Goal: Task Accomplishment & Management: Manage account settings

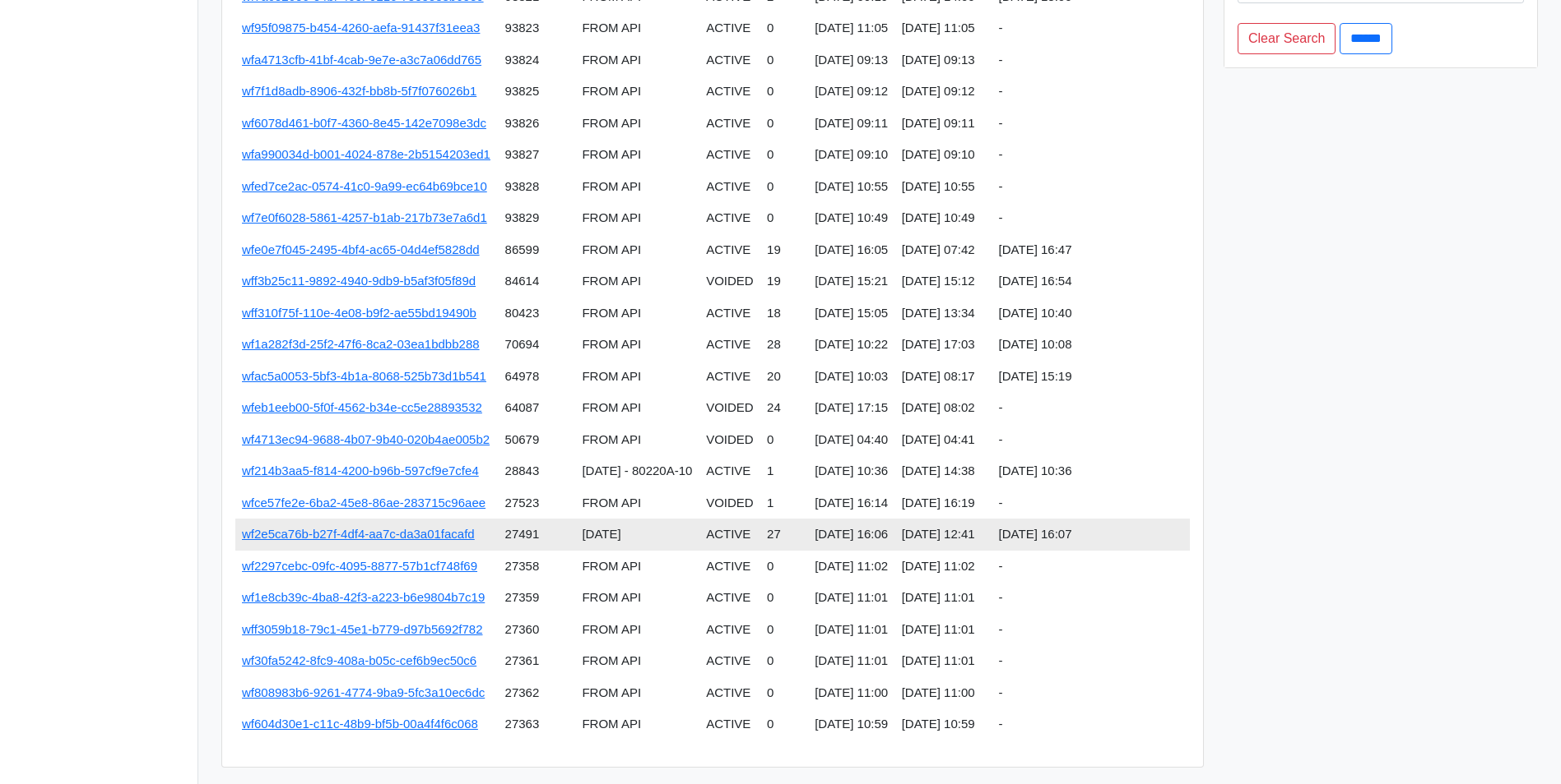
scroll to position [293, 0]
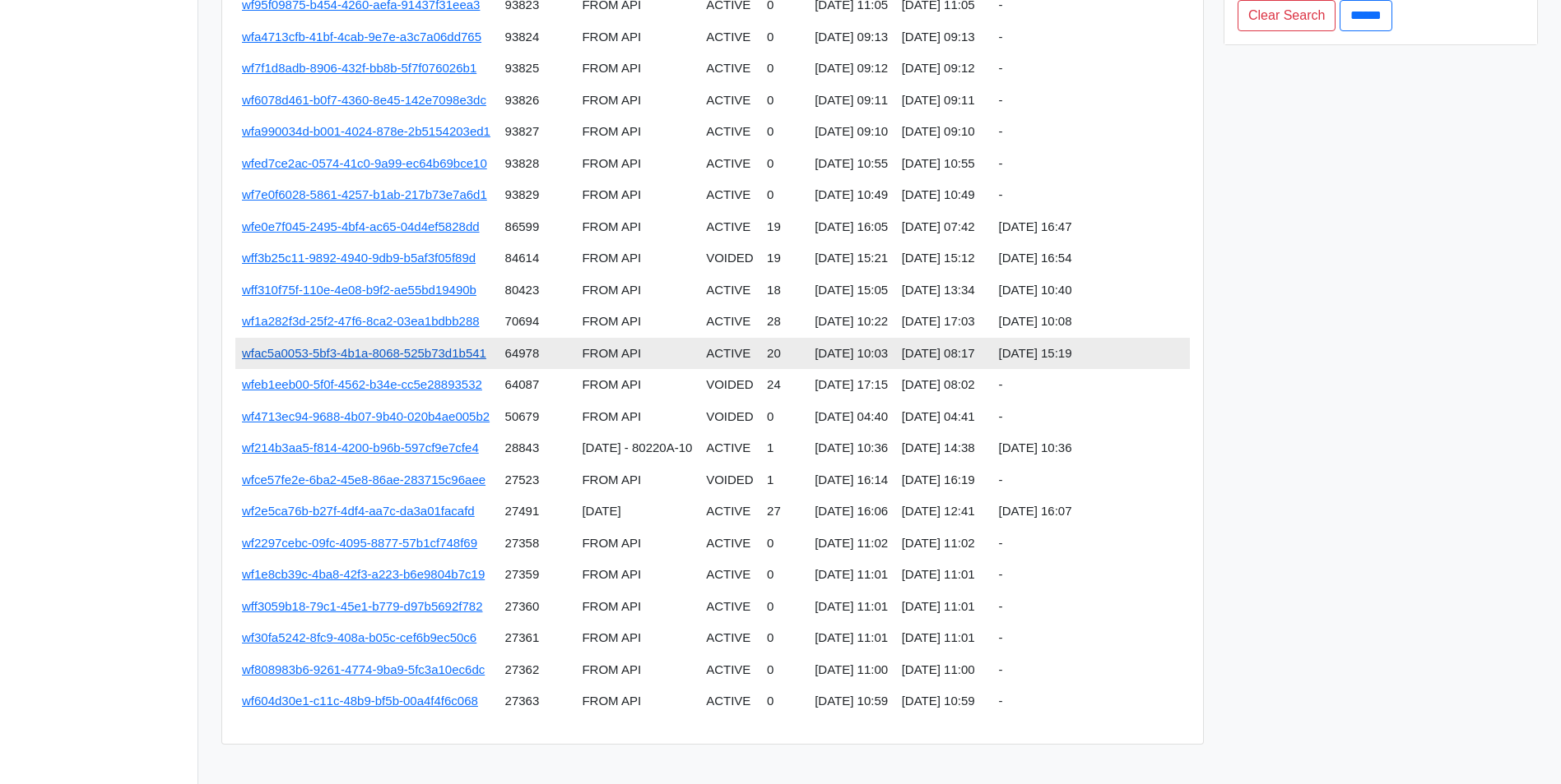
click at [403, 358] on link "wfac5a0053-5bf3-4b1a-8068-525b73d1b541" at bounding box center [364, 353] width 245 height 14
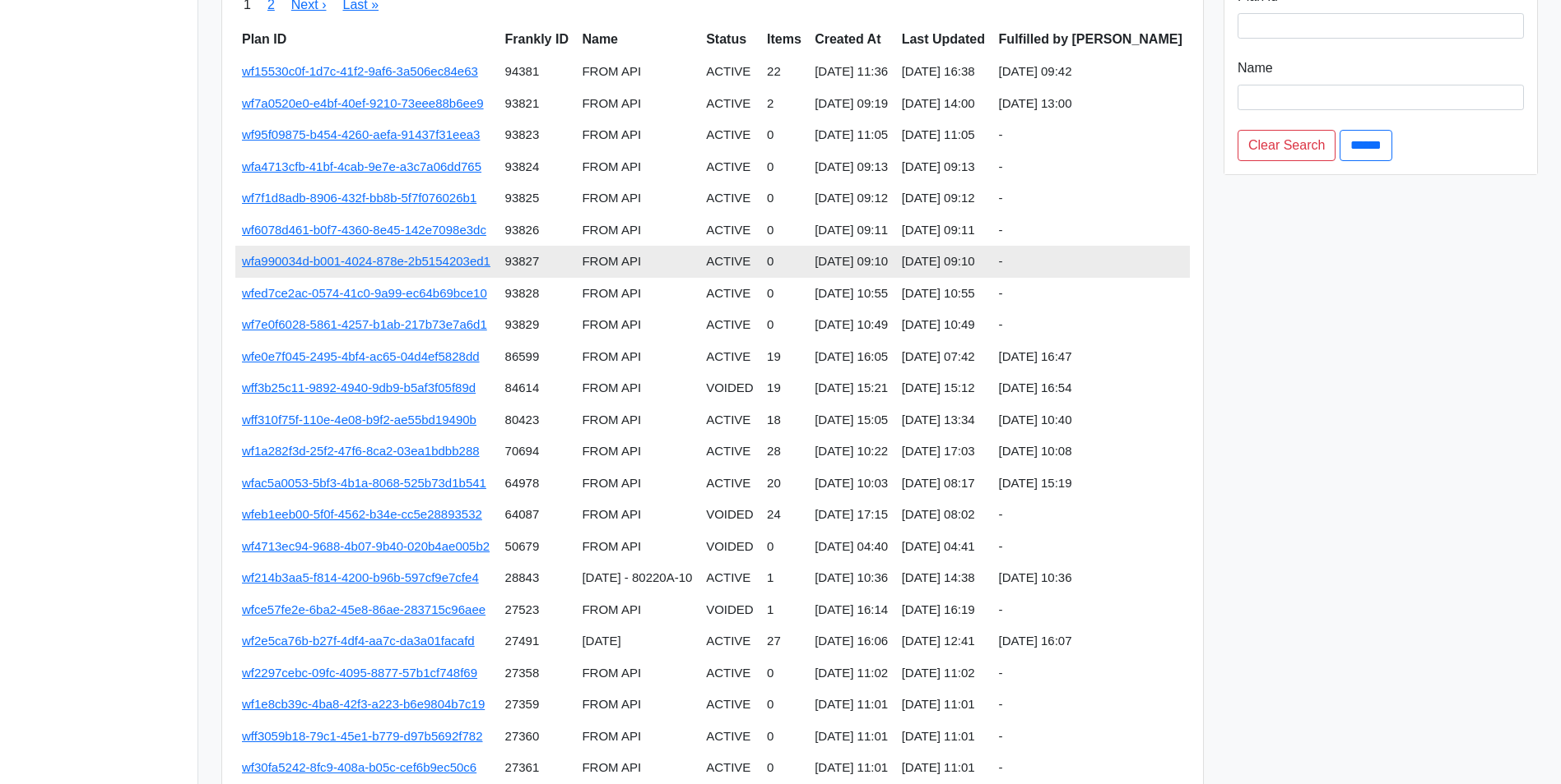
scroll to position [164, 0]
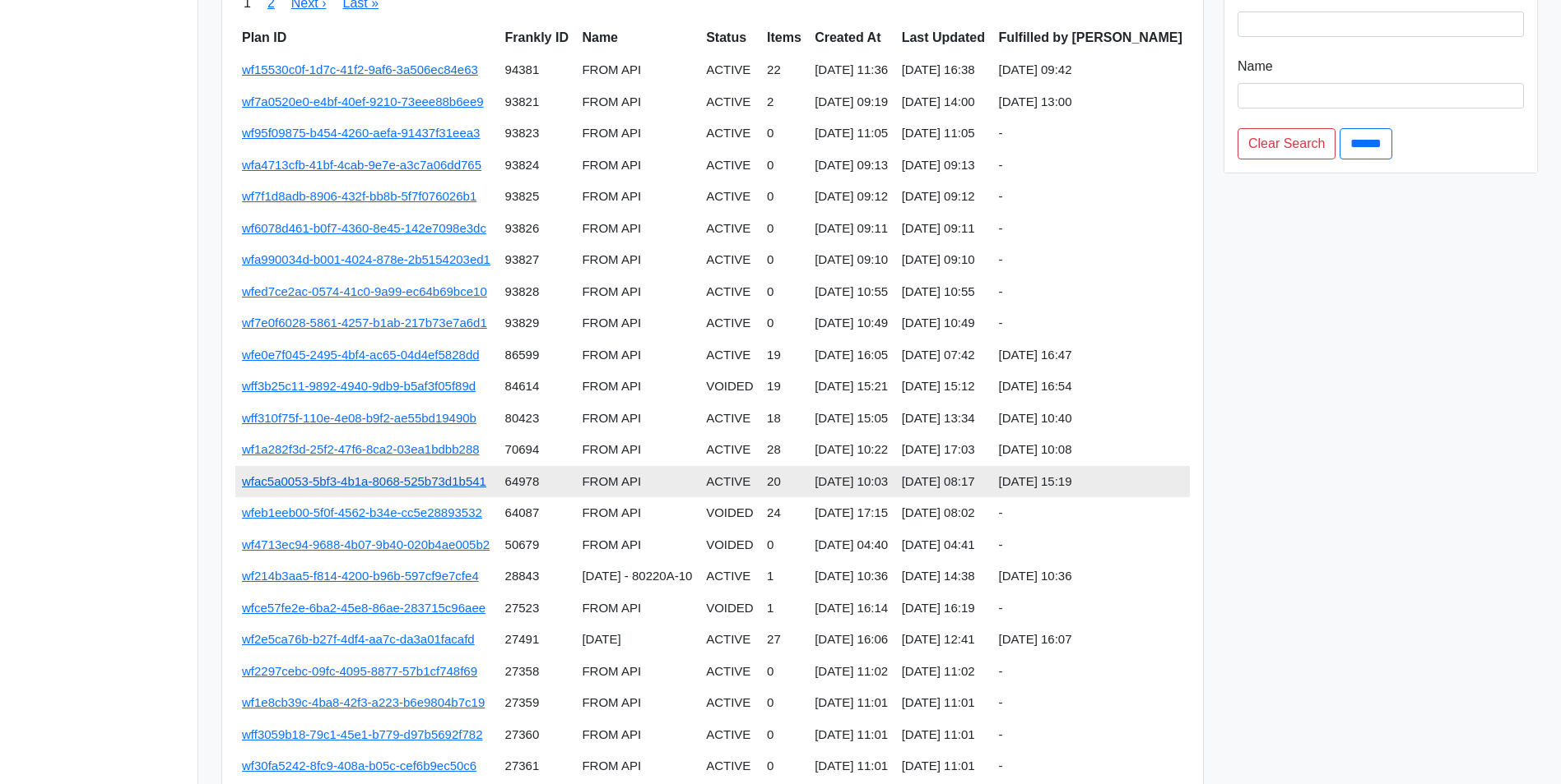
click at [446, 482] on link "wfac5a0053-5bf3-4b1a-8068-525b73d1b541" at bounding box center [364, 481] width 245 height 14
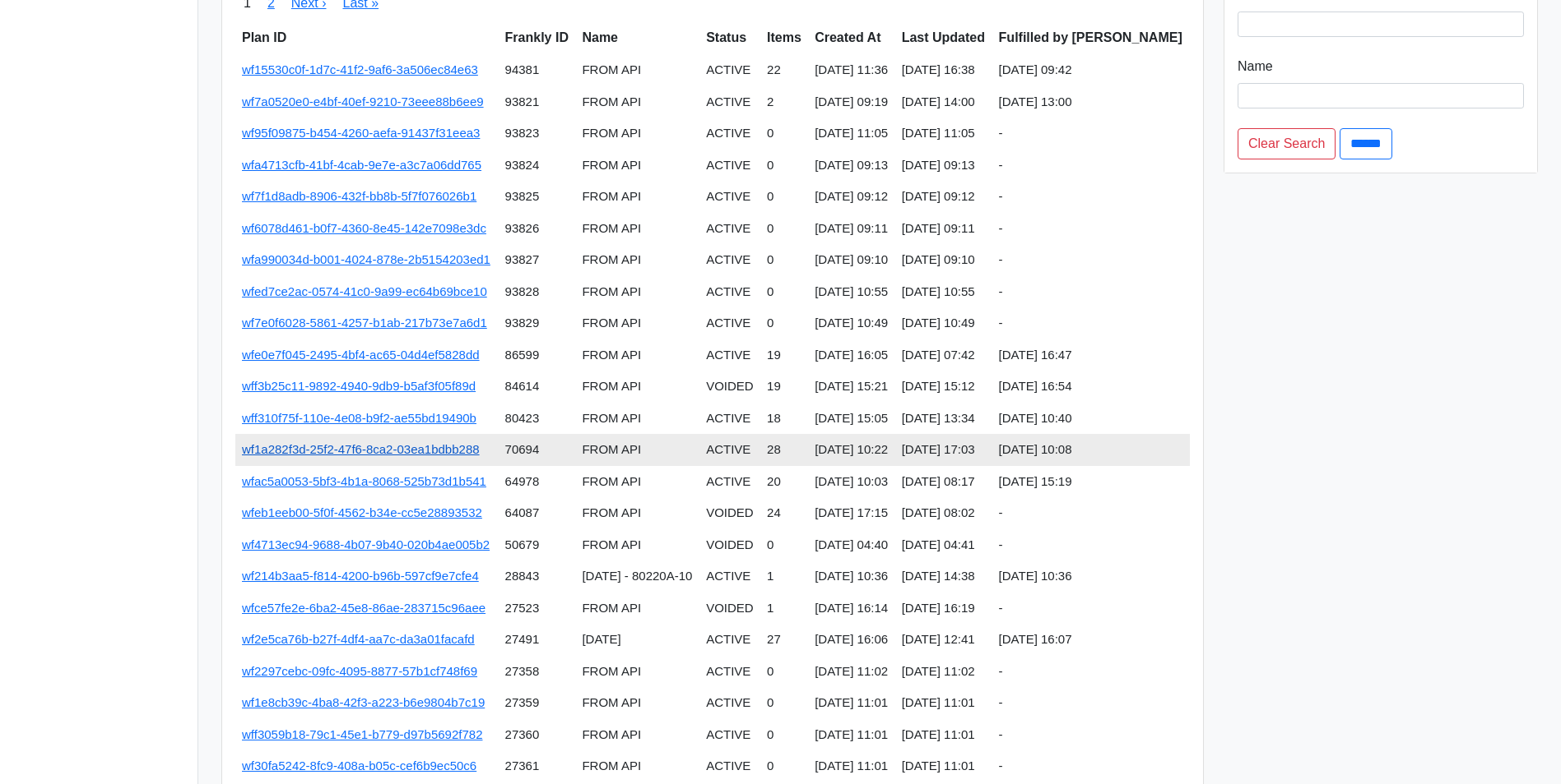
click at [457, 448] on link "wf1a282f3d-25f2-47f6-8ca2-03ea1bdbb288" at bounding box center [361, 449] width 238 height 14
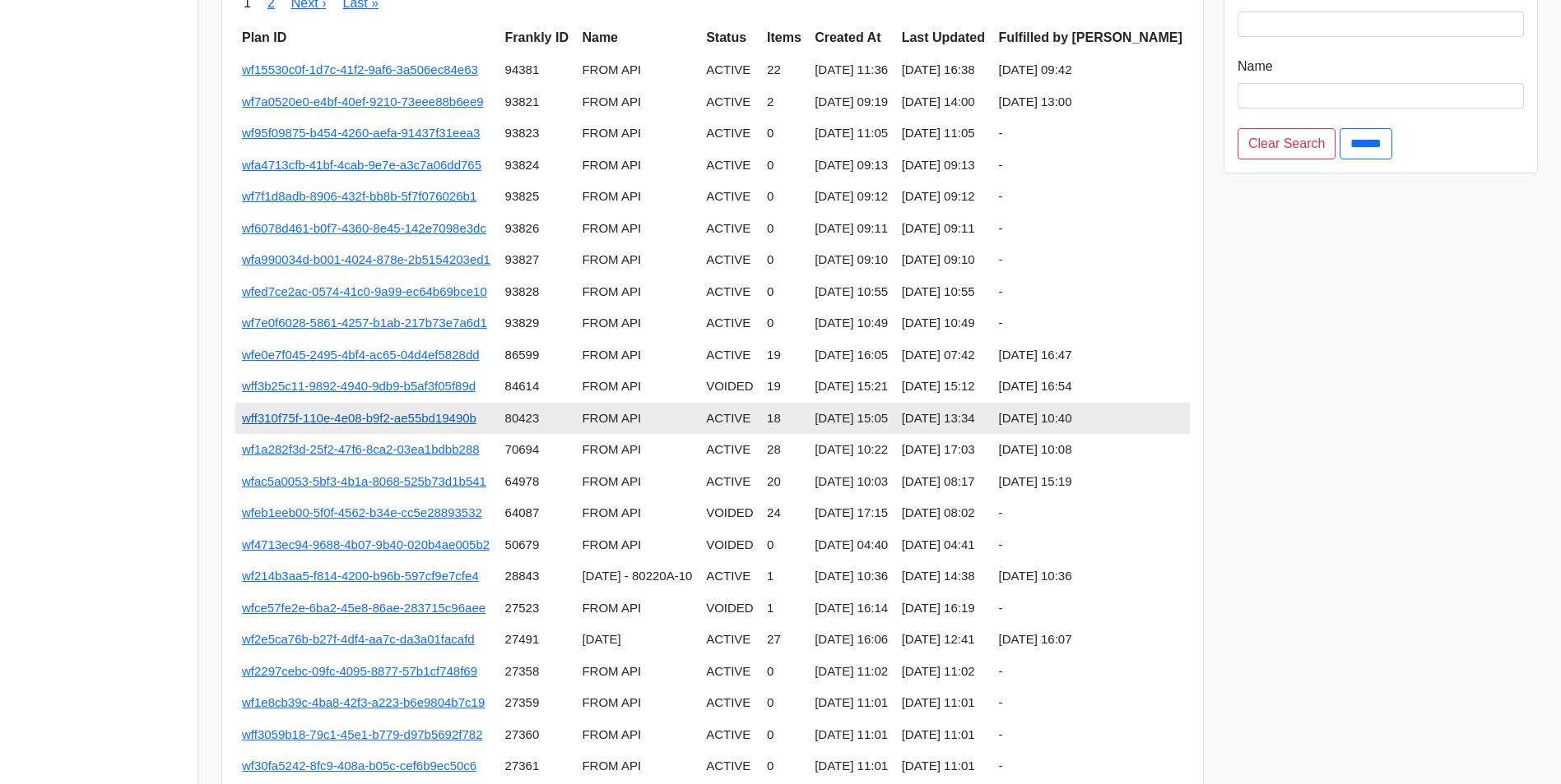
click at [422, 420] on link "wff310f75f-110e-4e08-b9f2-ae55bd19490b" at bounding box center [359, 418] width 235 height 14
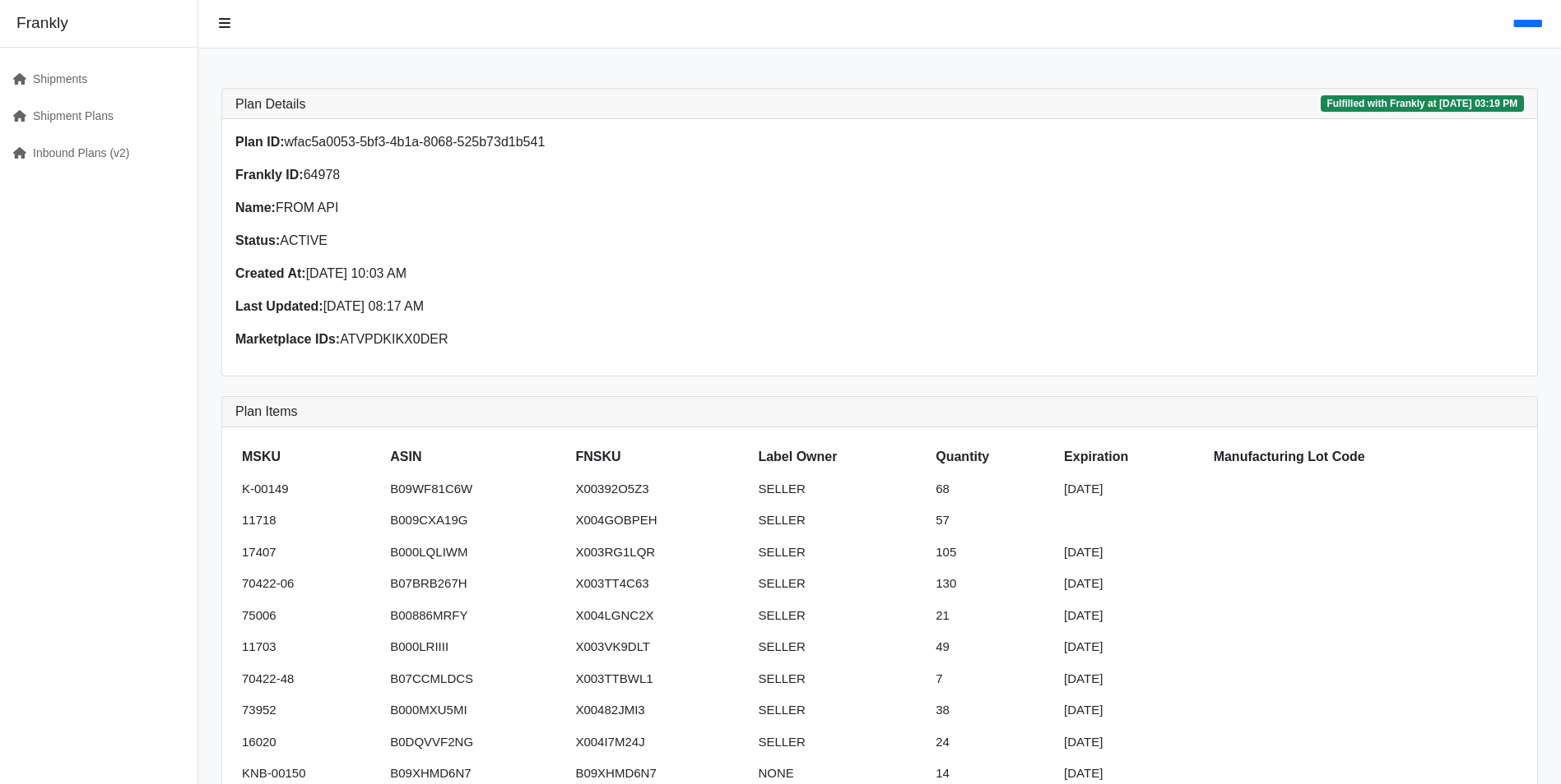
drag, startPoint x: 285, startPoint y: 140, endPoint x: 545, endPoint y: 145, distance: 260.0
click at [545, 145] on p "Plan ID: wfac5a0053-5bf3-4b1a-8068-525b73d1b541" at bounding box center [553, 143] width 634 height 20
drag, startPoint x: 545, startPoint y: 145, endPoint x: 686, endPoint y: 191, distance: 148.3
click at [701, 185] on p "Frankly ID: 64978" at bounding box center [553, 175] width 634 height 20
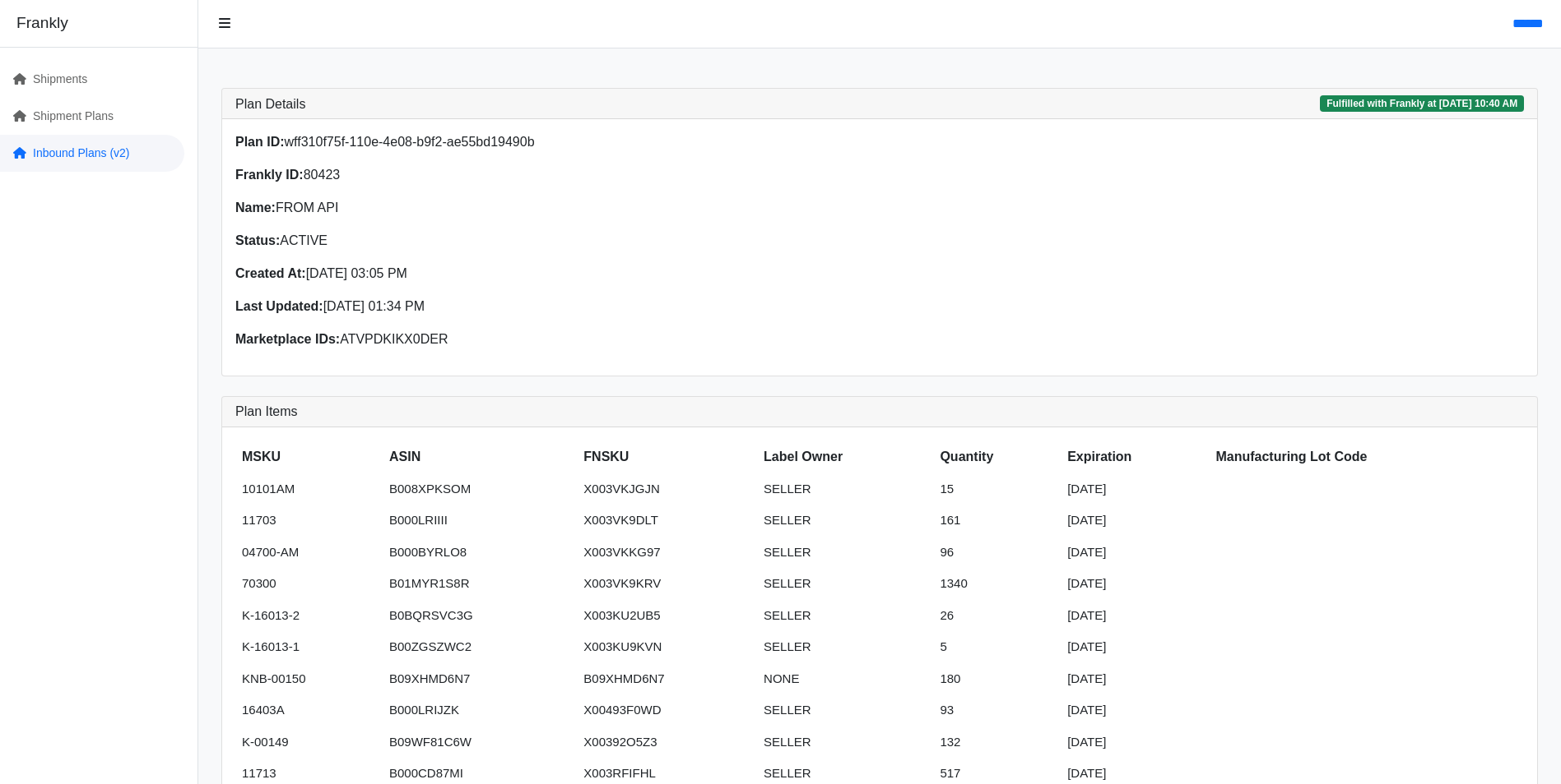
click at [65, 157] on link "Inbound Plans (v2)" at bounding box center [92, 152] width 184 height 37
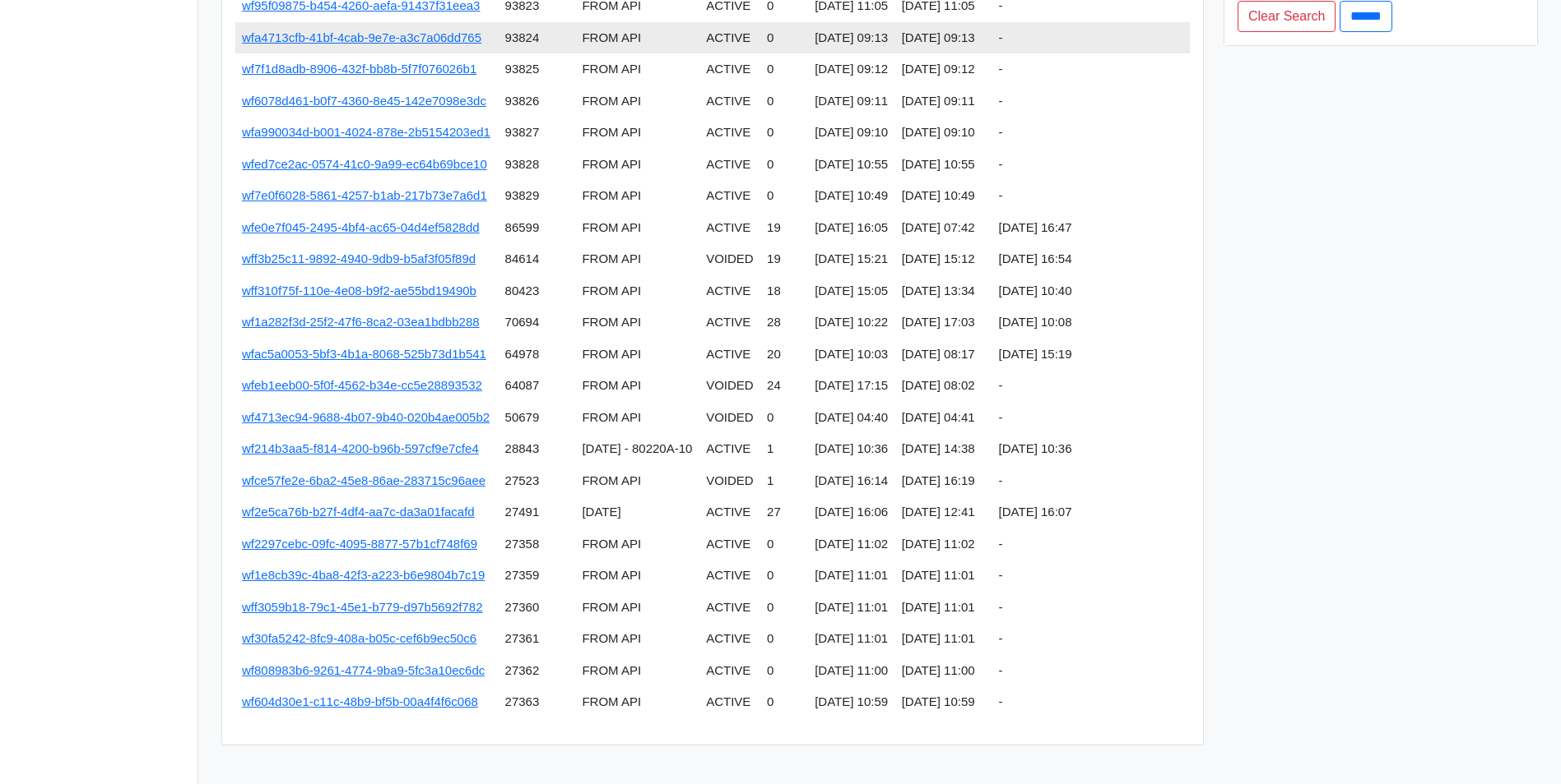
scroll to position [293, 0]
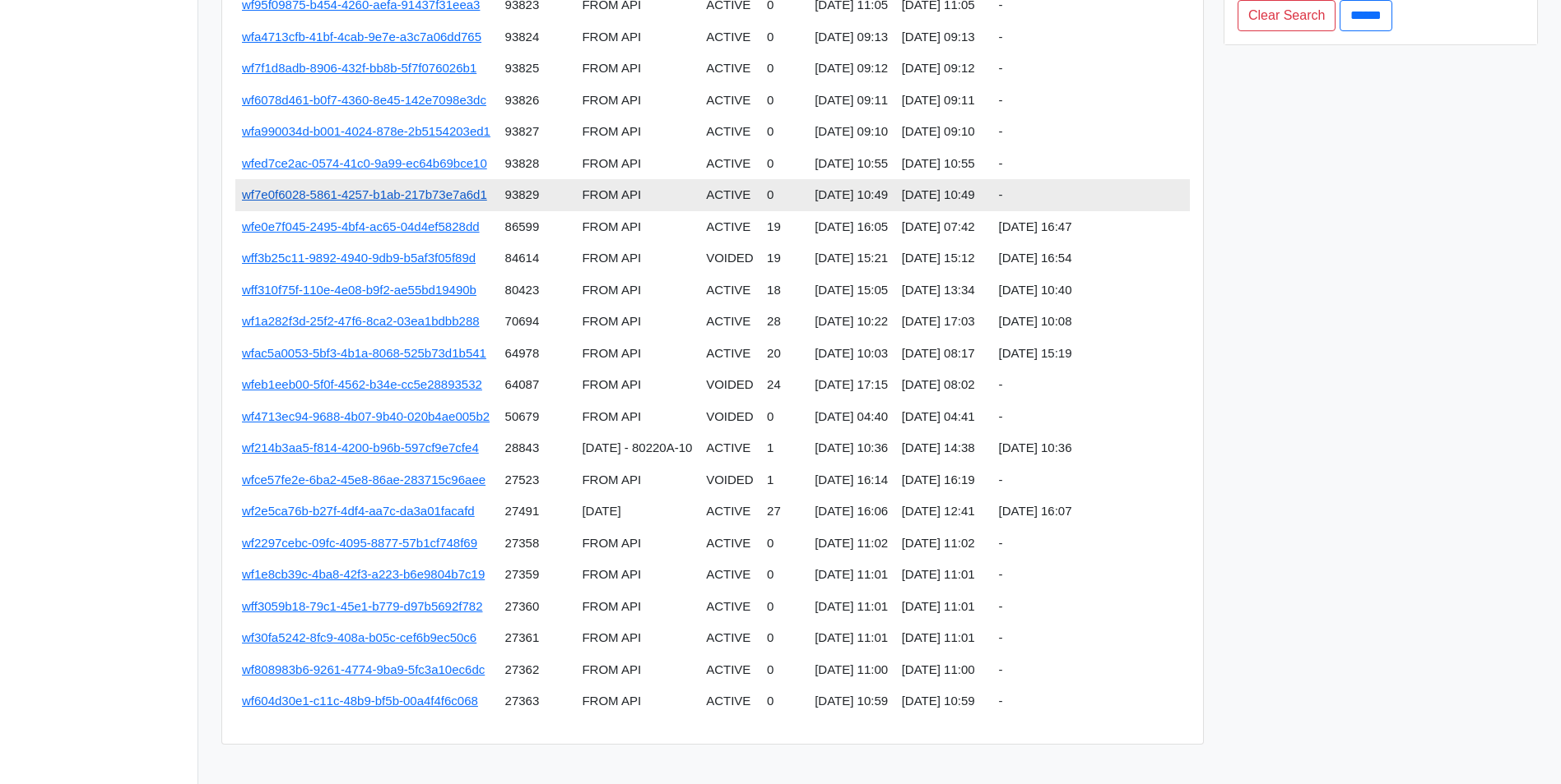
click at [468, 192] on link "wf7e0f6028-5861-4257-b1ab-217b73e7a6d1" at bounding box center [364, 194] width 246 height 14
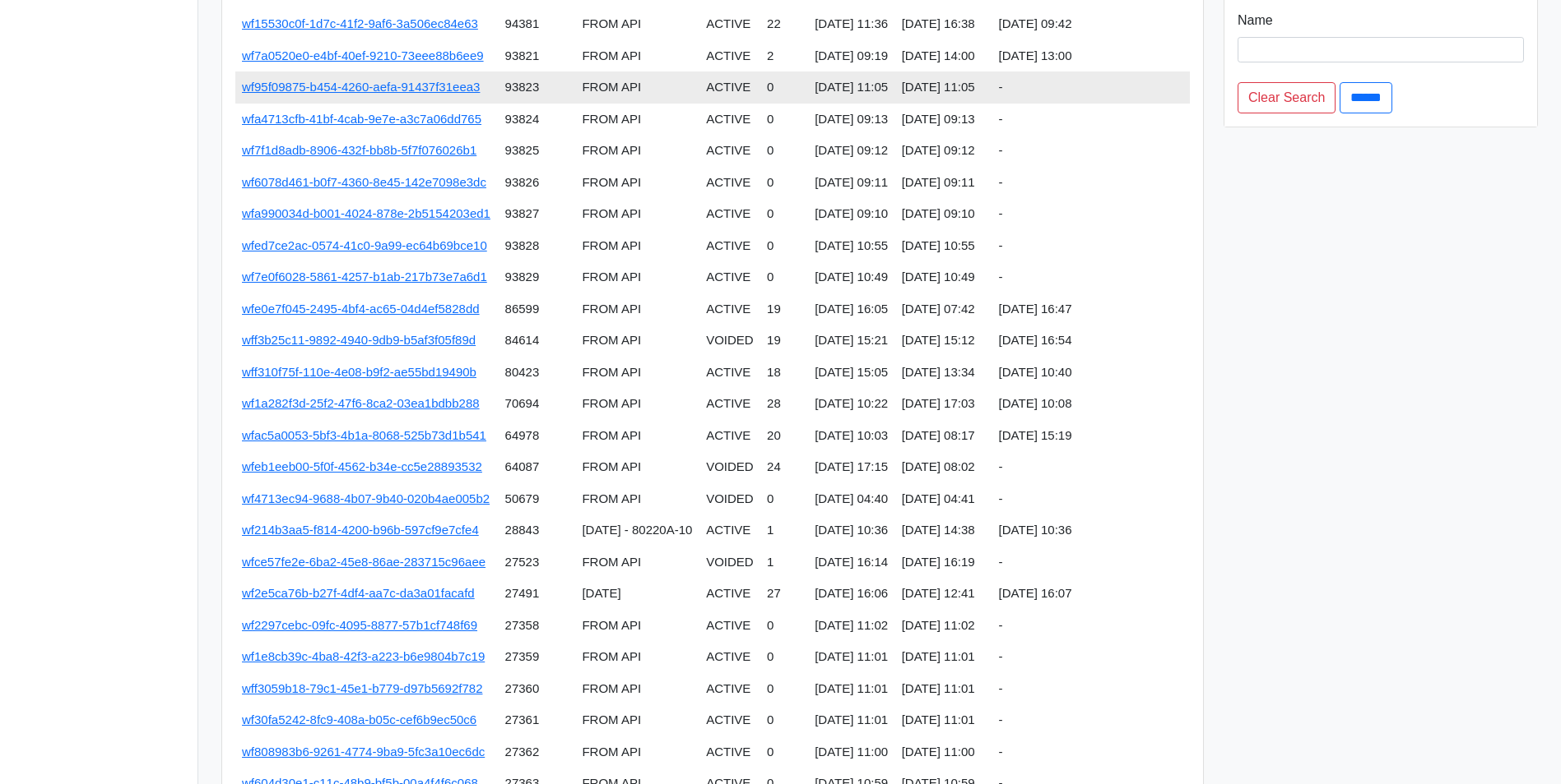
scroll to position [129, 0]
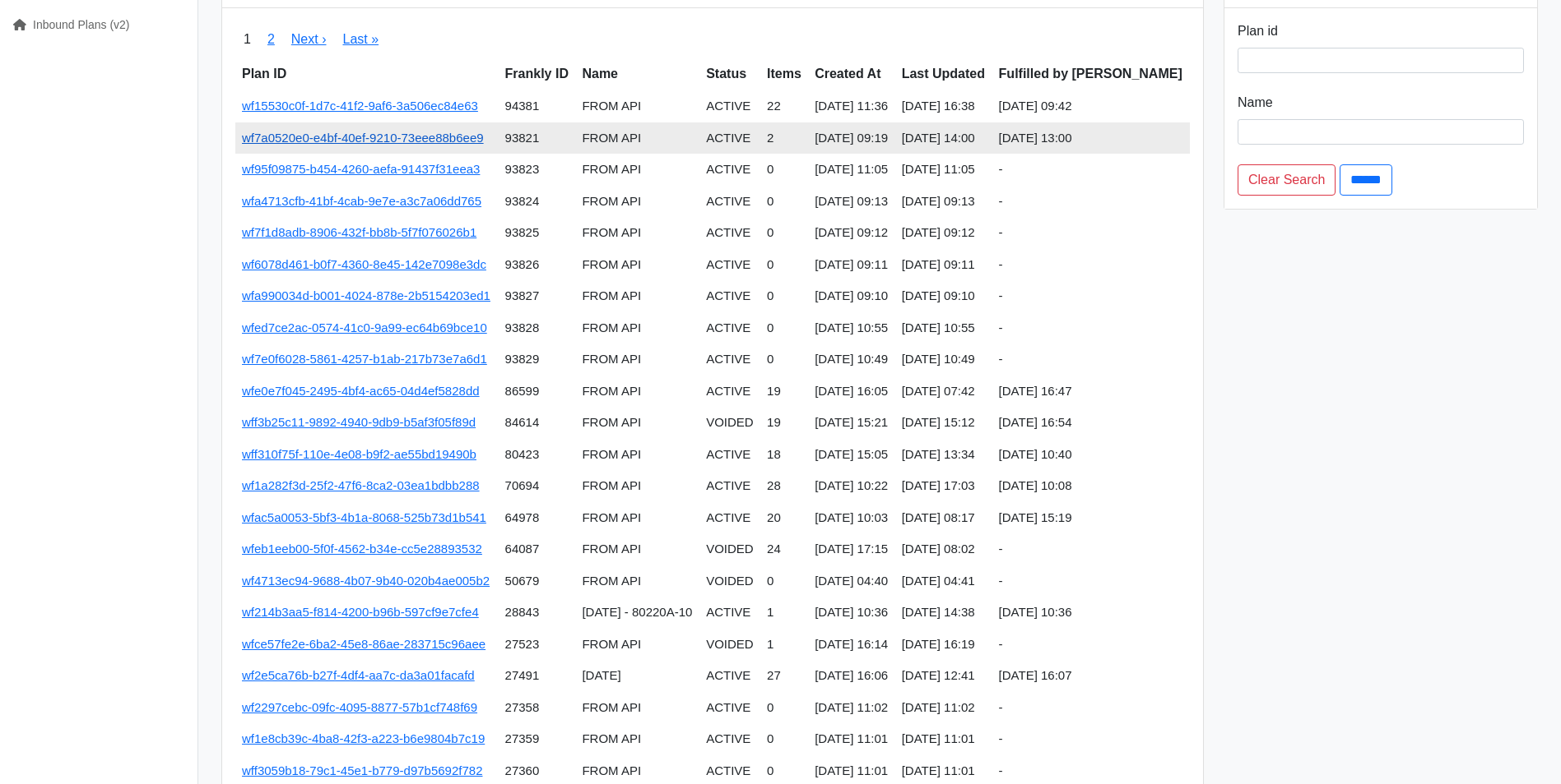
click at [426, 140] on link "wf7a0520e0-e4bf-40ef-9210-73eee88b6ee9" at bounding box center [363, 138] width 242 height 14
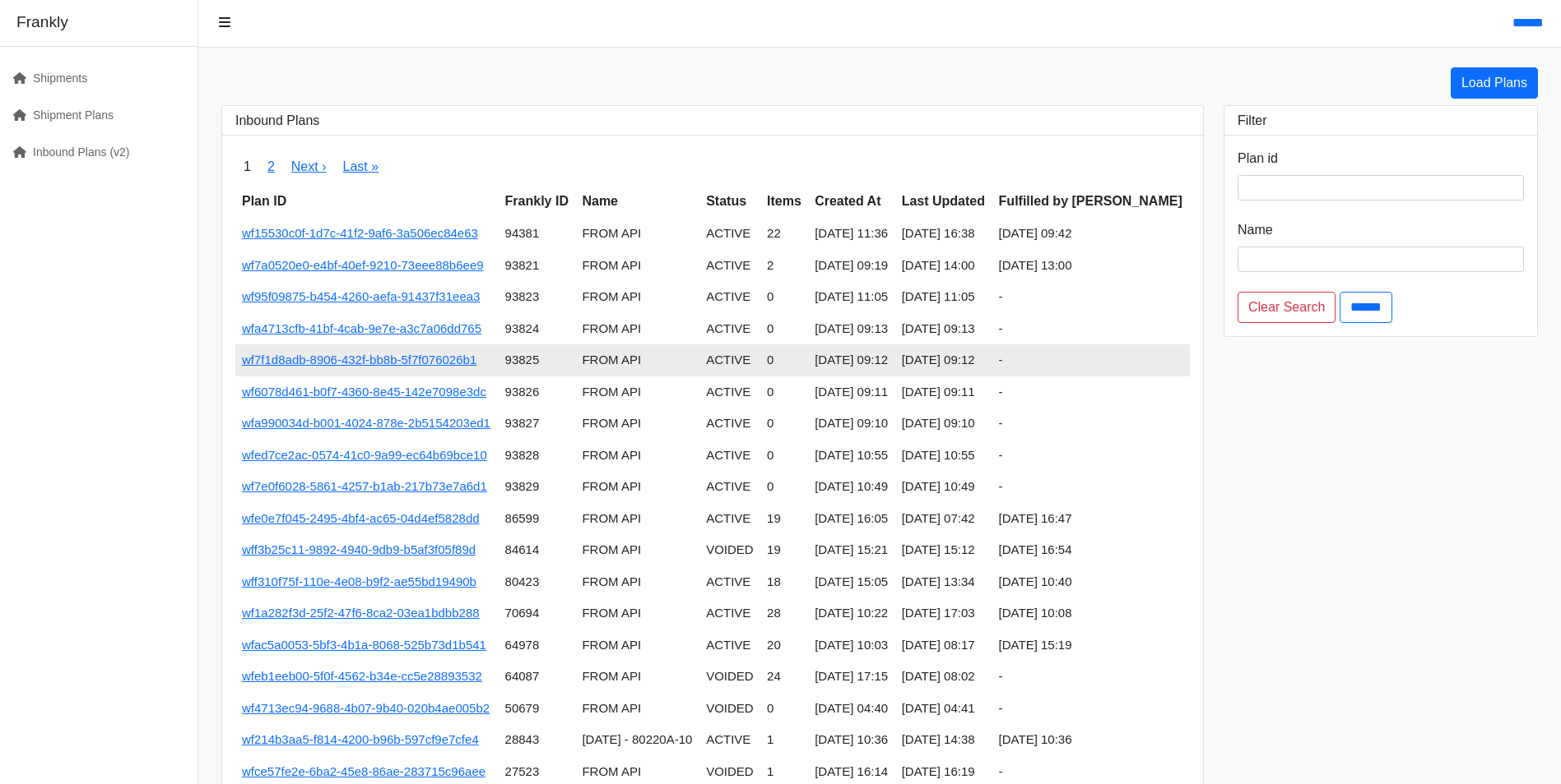
scroll to position [0, 0]
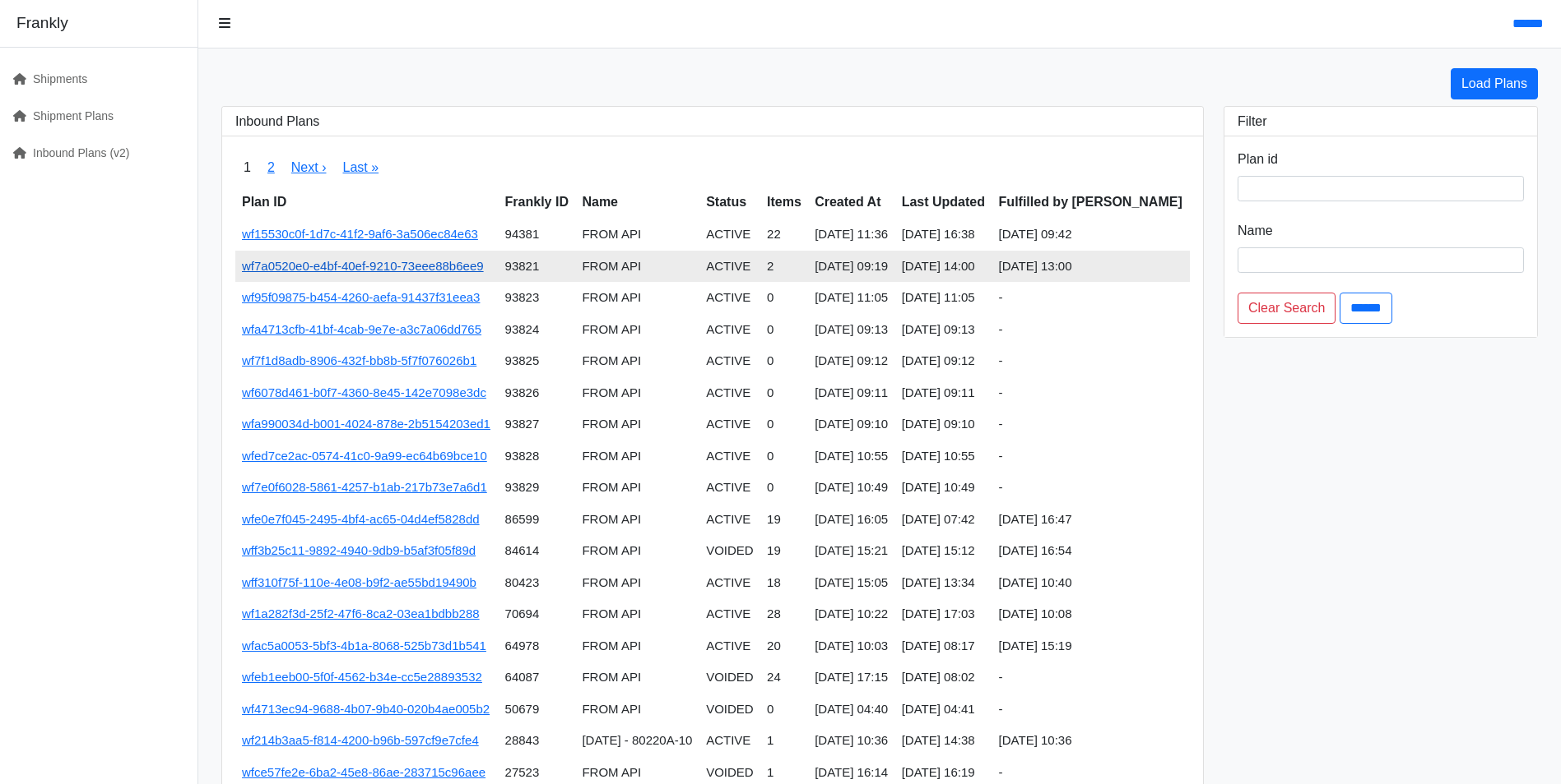
click at [418, 263] on link "wf7a0520e0-e4bf-40ef-9210-73eee88b6ee9" at bounding box center [363, 266] width 242 height 14
click at [407, 259] on link "wf7a0520e0-e4bf-40ef-9210-73eee88b6ee9" at bounding box center [363, 266] width 242 height 14
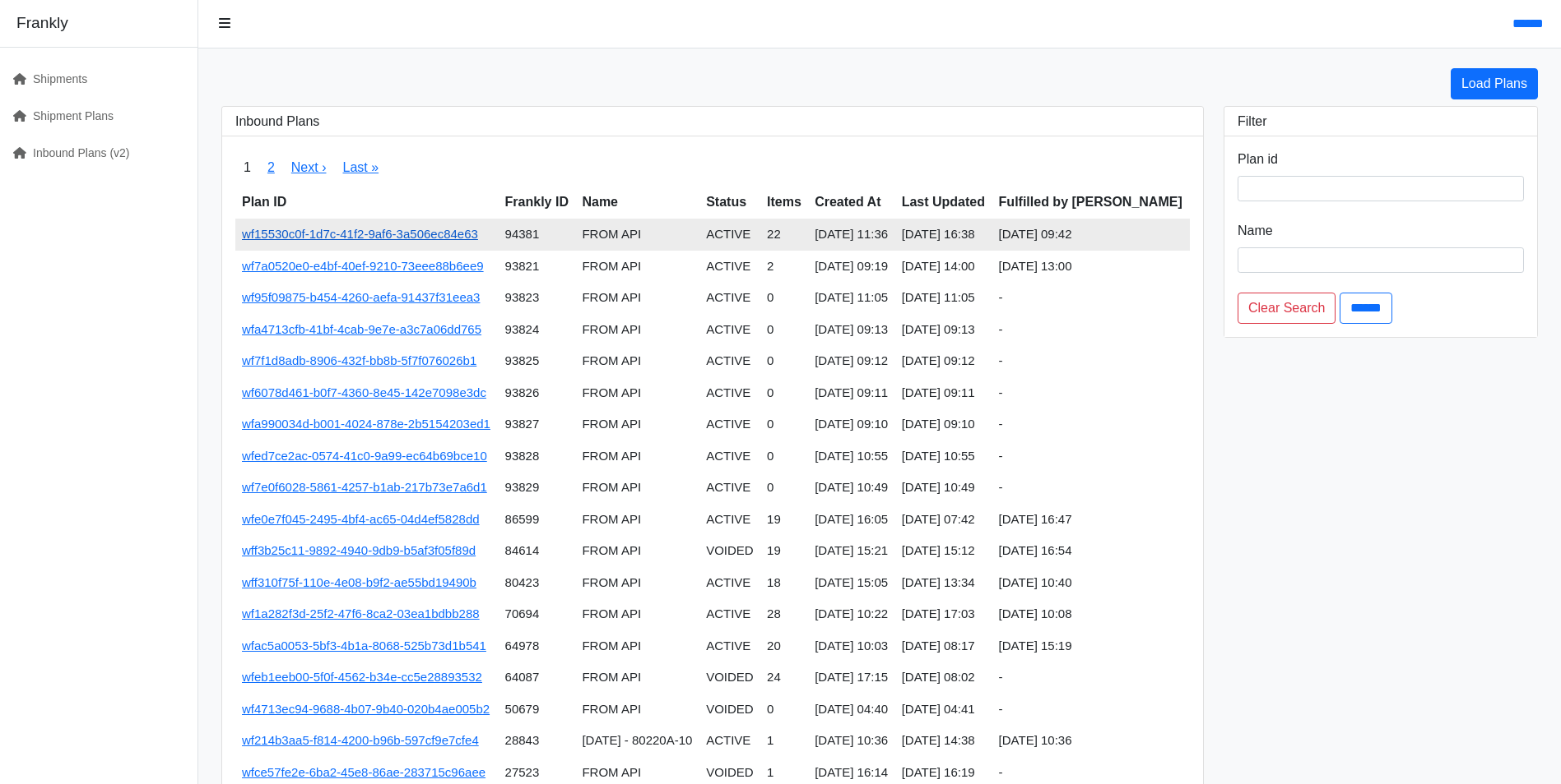
click at [357, 237] on link "wf15530c0f-1d7c-41f2-9af6-3a506ec84e63" at bounding box center [360, 234] width 236 height 14
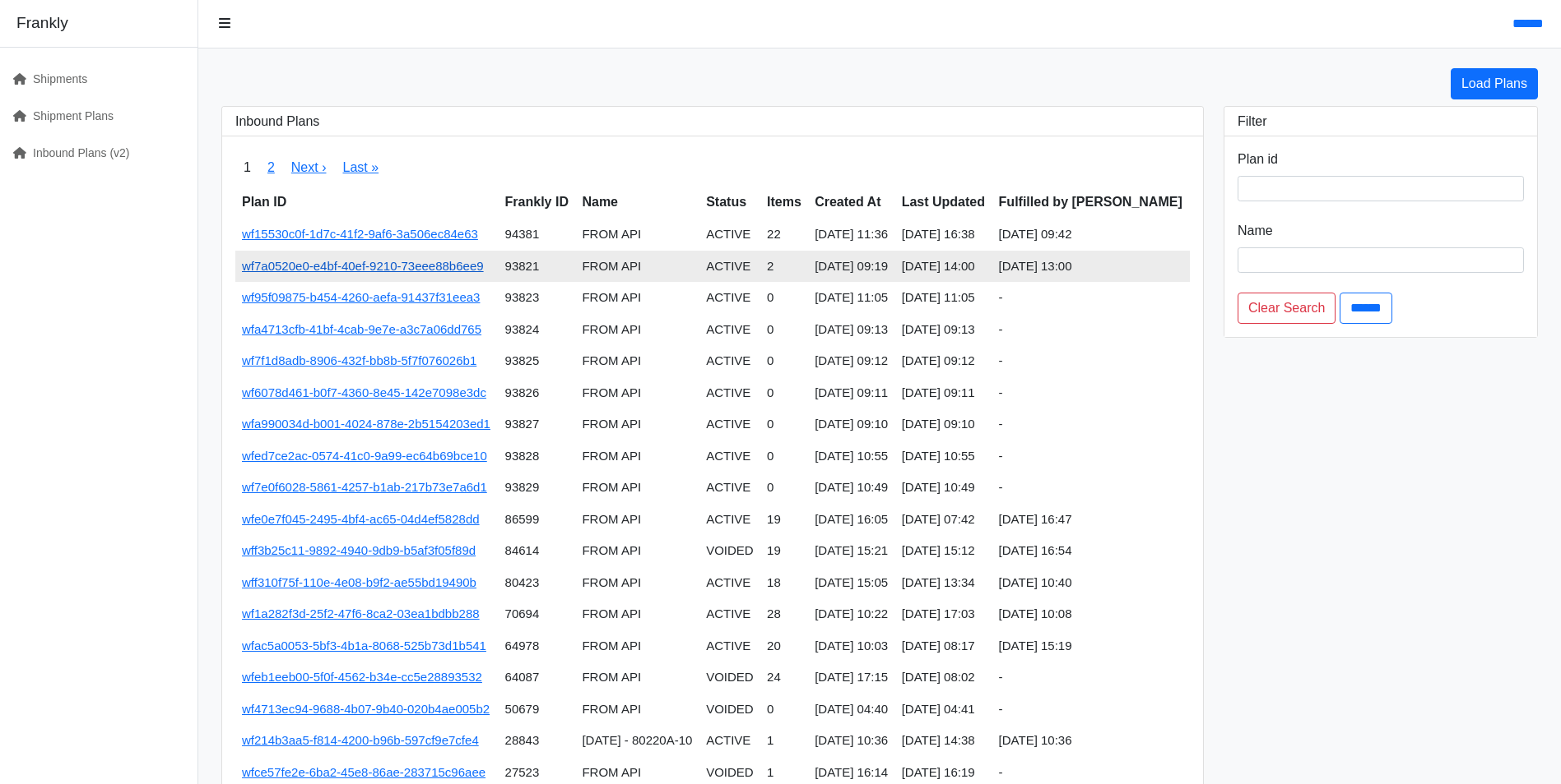
click at [345, 267] on link "wf7a0520e0-e4bf-40ef-9210-73eee88b6ee9" at bounding box center [363, 266] width 242 height 14
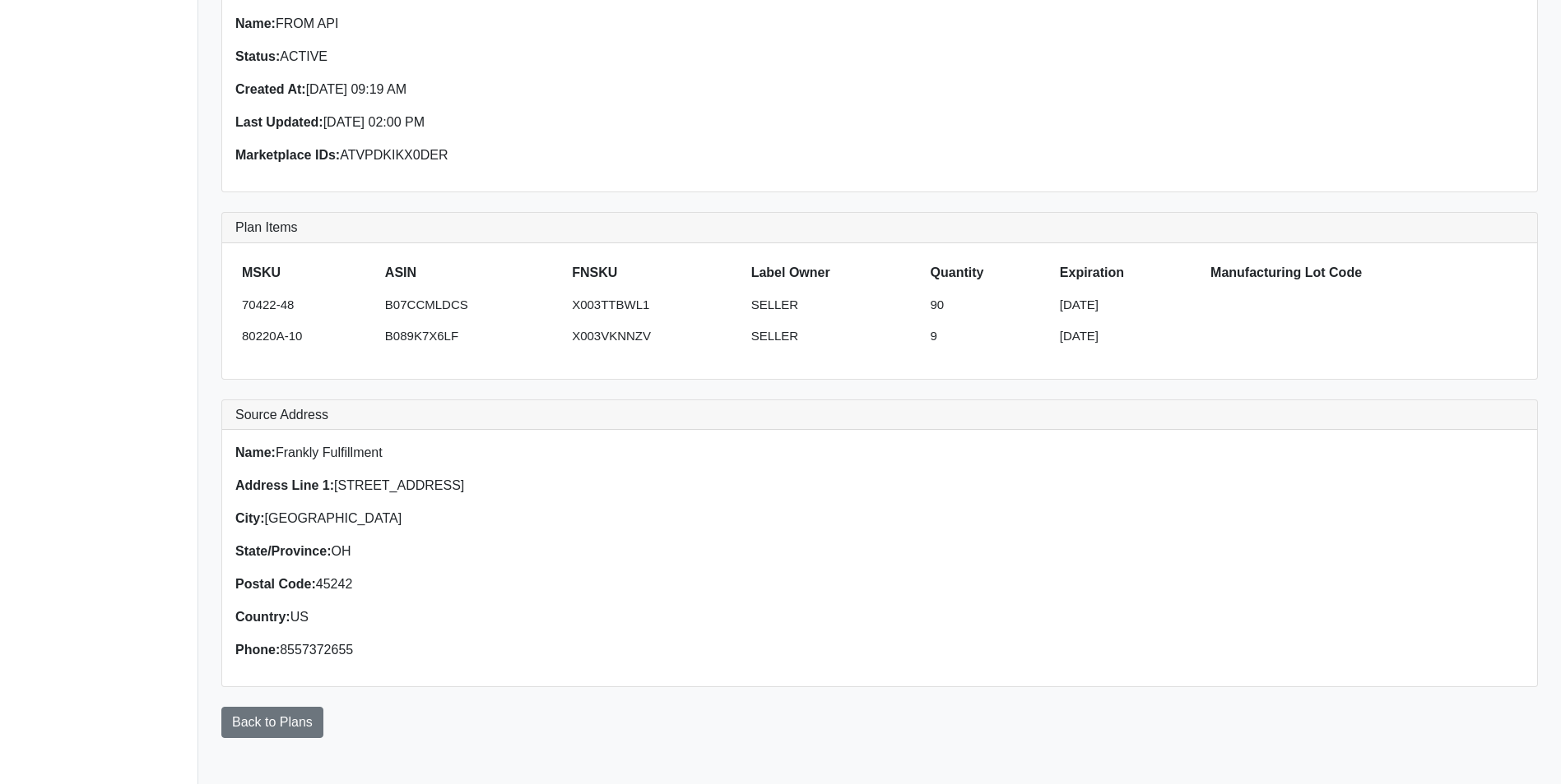
scroll to position [191, 0]
